Goal: Transaction & Acquisition: Purchase product/service

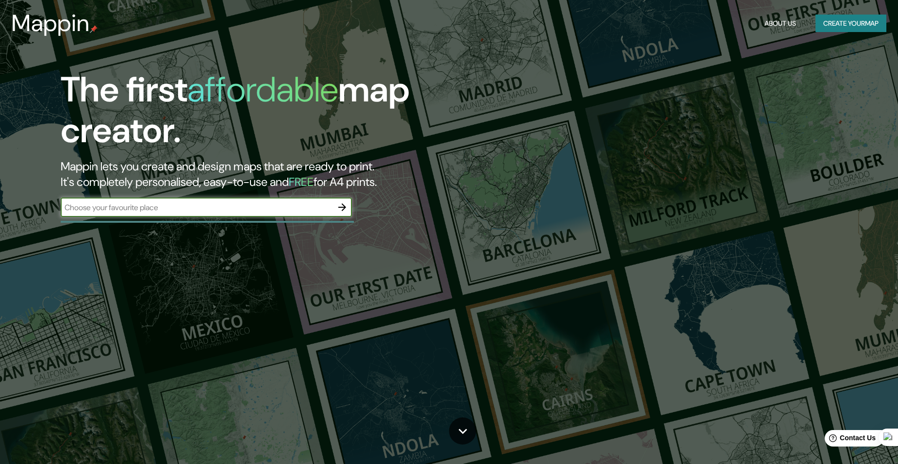
click at [229, 213] on div "​" at bounding box center [206, 207] width 291 height 19
type input "[GEOGRAPHIC_DATA], [GEOGRAPHIC_DATA]"
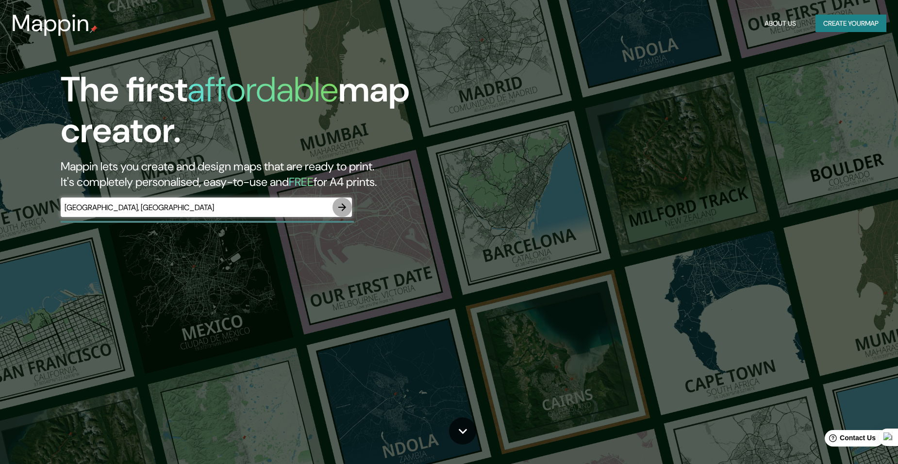
click at [341, 209] on icon "button" at bounding box center [342, 207] width 12 height 12
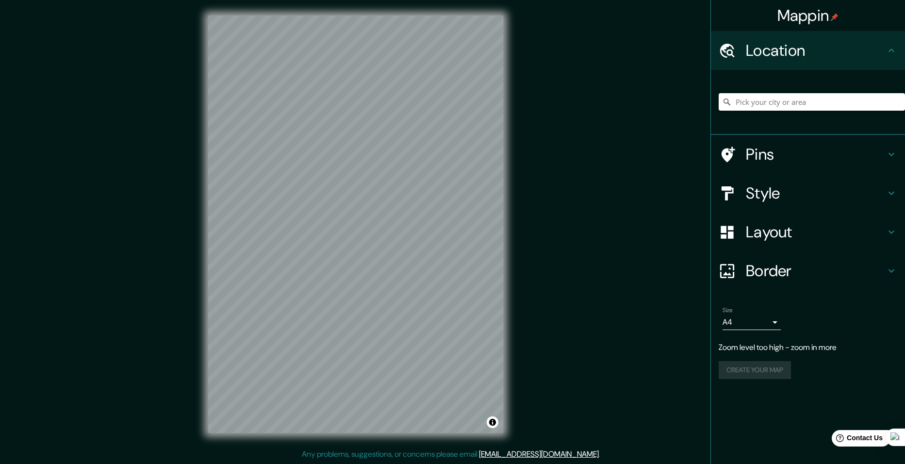
click at [809, 235] on h4 "Layout" at bounding box center [816, 231] width 140 height 19
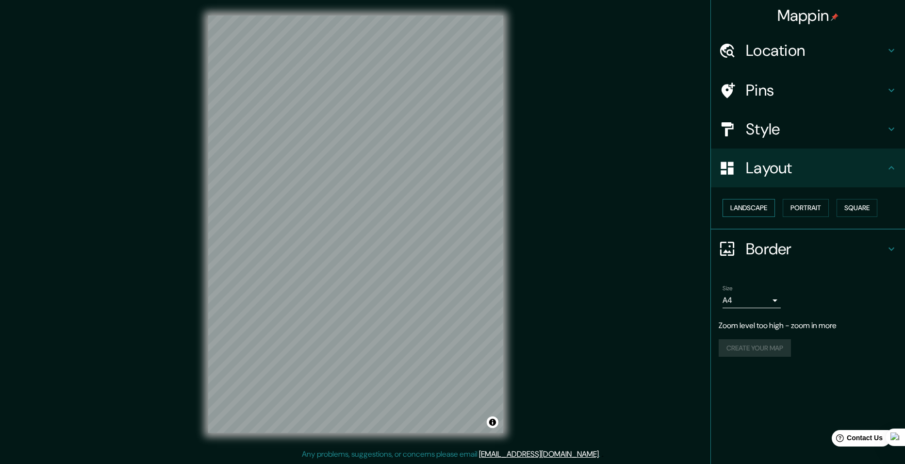
click at [755, 211] on button "Landscape" at bounding box center [749, 208] width 52 height 18
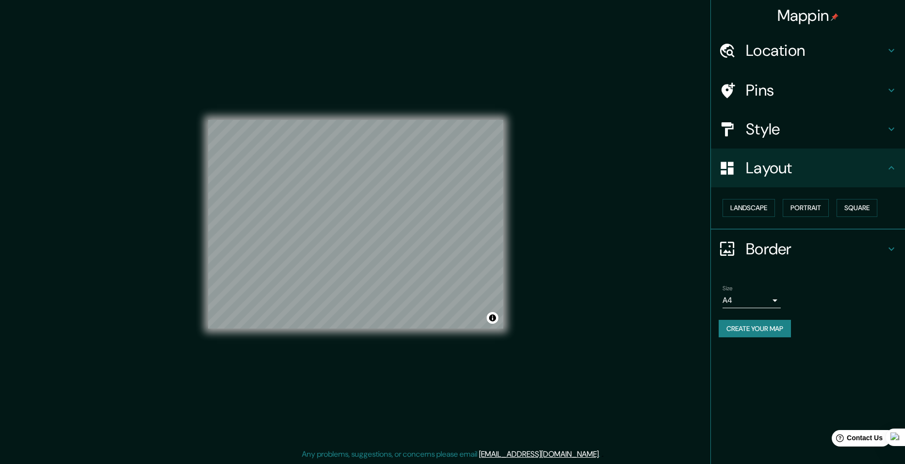
click at [769, 299] on body "Mappin Location Pins Style Layout Landscape Portrait Square Border Choose a bor…" at bounding box center [452, 232] width 905 height 464
click at [771, 340] on li "A3" at bounding box center [752, 338] width 58 height 17
click at [756, 302] on body "Mappin Location Pins Style Layout Landscape Portrait Square Border Choose a bor…" at bounding box center [452, 232] width 905 height 464
click at [744, 354] on li "A1 ($2.50)" at bounding box center [752, 355] width 58 height 17
click at [748, 309] on div "Size A1 ($2.50) a3" at bounding box center [808, 296] width 179 height 31
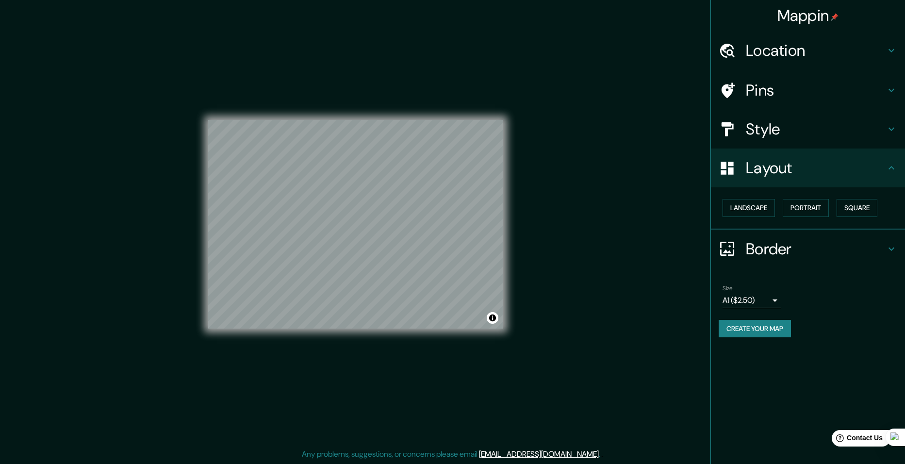
click at [751, 299] on body "Mappin Location Pins Style Layout Landscape Portrait Square Border Choose a bor…" at bounding box center [452, 232] width 905 height 464
click at [743, 339] on li "A3" at bounding box center [752, 338] width 58 height 17
type input "a4"
click at [862, 210] on button "Square" at bounding box center [857, 208] width 41 height 18
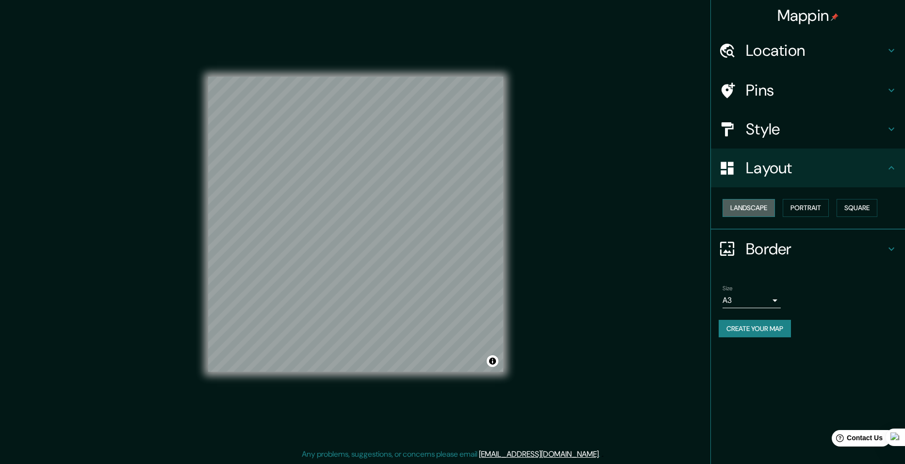
click at [757, 213] on button "Landscape" at bounding box center [749, 208] width 52 height 18
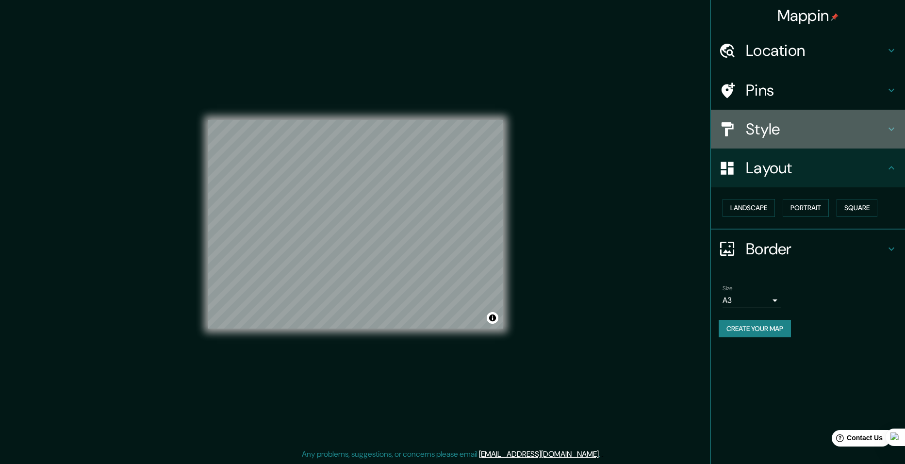
click at [797, 134] on h4 "Style" at bounding box center [816, 128] width 140 height 19
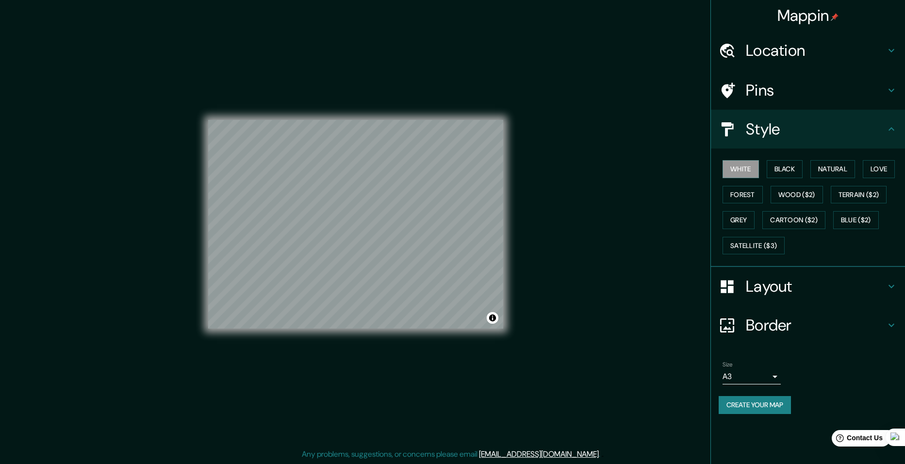
click at [798, 100] on h4 "Pins" at bounding box center [816, 90] width 140 height 19
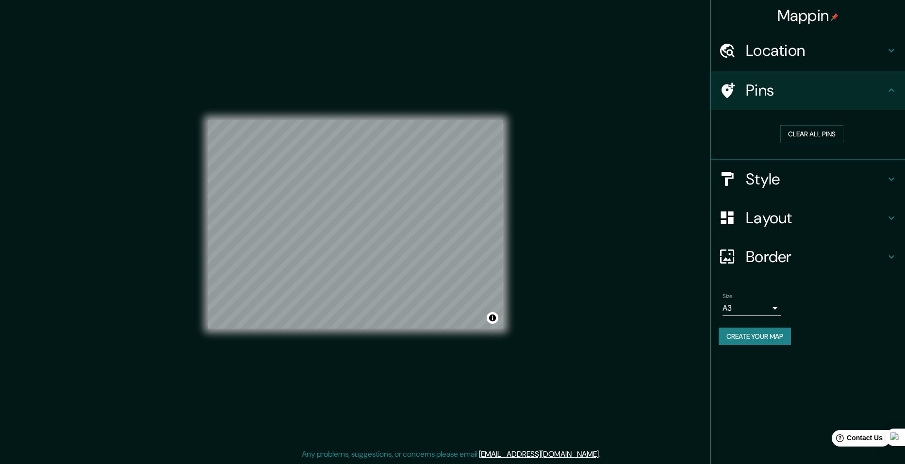
click at [805, 59] on h4 "Location" at bounding box center [816, 50] width 140 height 19
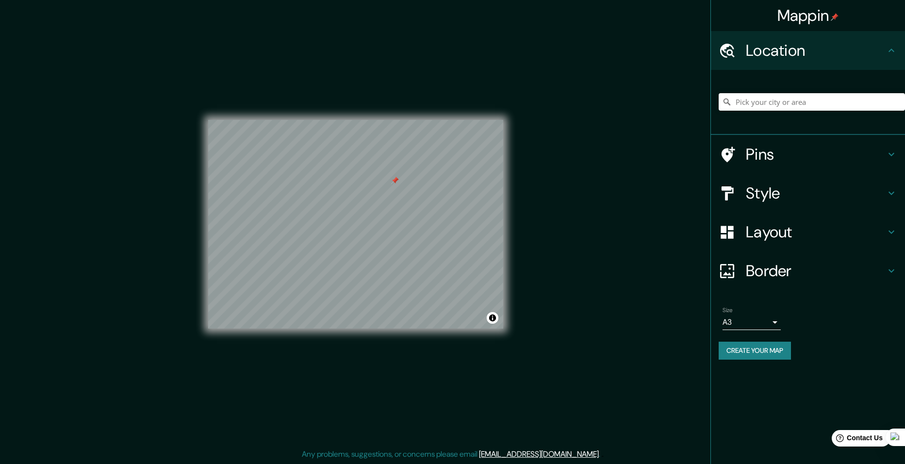
click at [395, 181] on div at bounding box center [395, 181] width 8 height 8
click at [764, 348] on button "Create your map" at bounding box center [755, 351] width 72 height 18
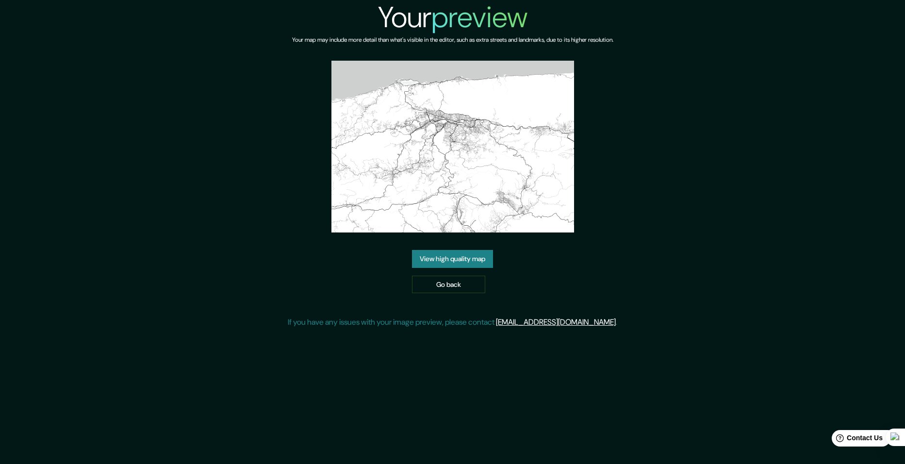
click at [465, 264] on link "View high quality map" at bounding box center [452, 259] width 81 height 18
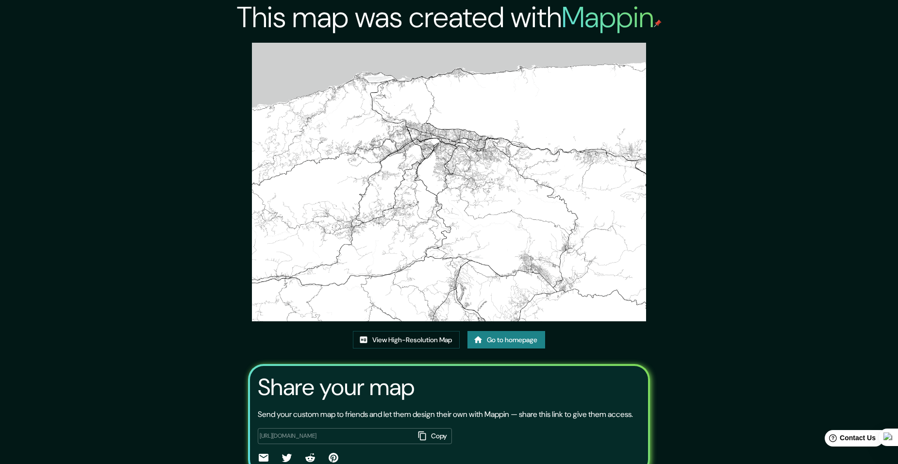
click at [492, 337] on link "Go to homepage" at bounding box center [506, 340] width 78 height 18
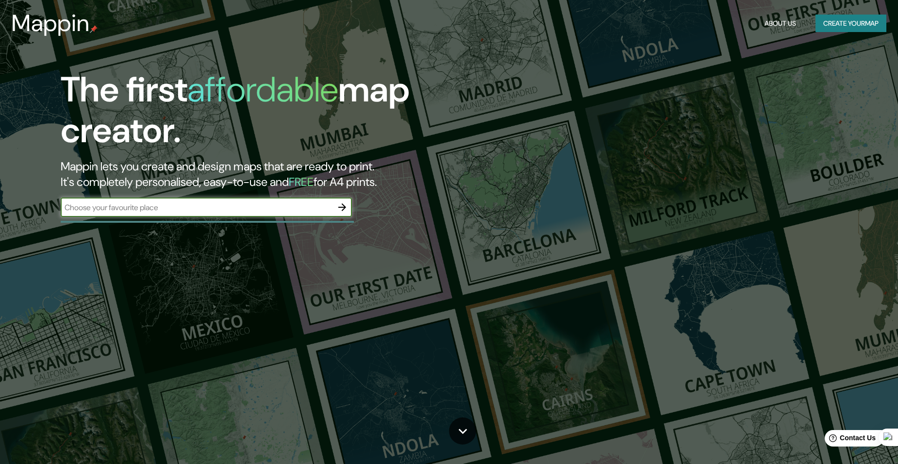
click at [343, 204] on icon "button" at bounding box center [342, 207] width 12 height 12
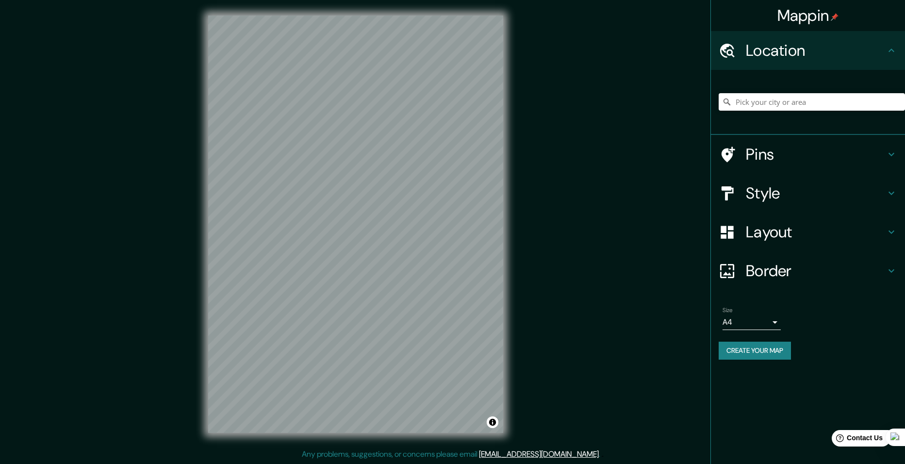
click at [775, 240] on h4 "Layout" at bounding box center [816, 231] width 140 height 19
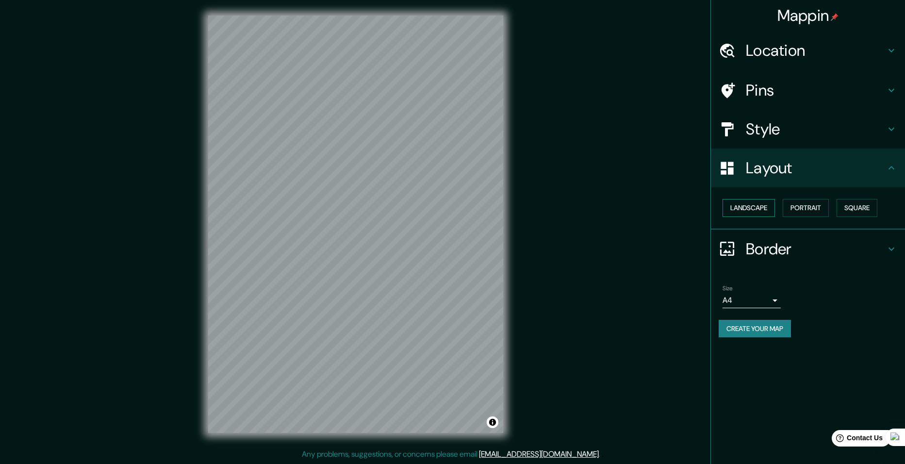
click at [773, 212] on button "Landscape" at bounding box center [749, 208] width 52 height 18
